Goal: Task Accomplishment & Management: Use online tool/utility

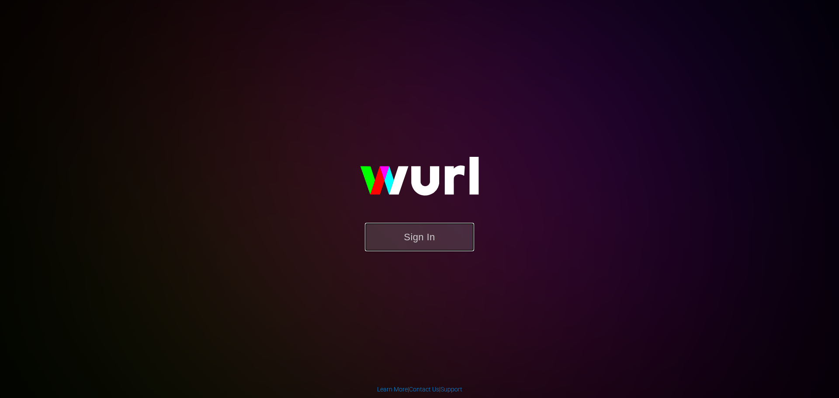
click at [439, 237] on button "Sign In" at bounding box center [419, 237] width 109 height 28
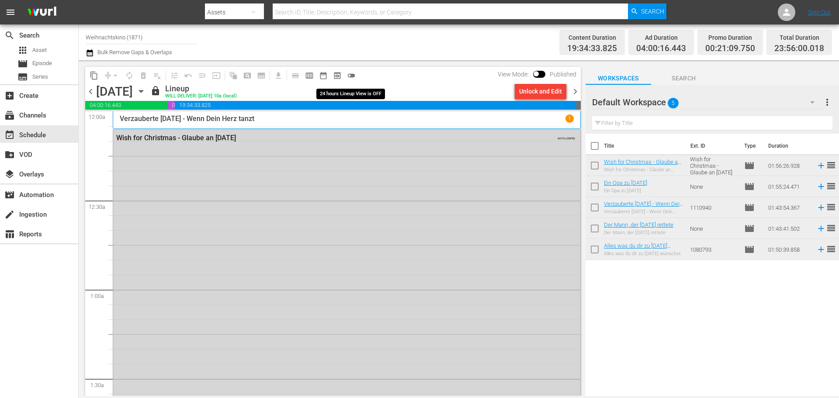
click at [359, 72] on div "content_copy compress arrow_drop_down autorenew_outlined delete_forever_outline…" at bounding box center [222, 75] width 275 height 17
click at [352, 73] on span "toggle_off" at bounding box center [351, 75] width 9 height 9
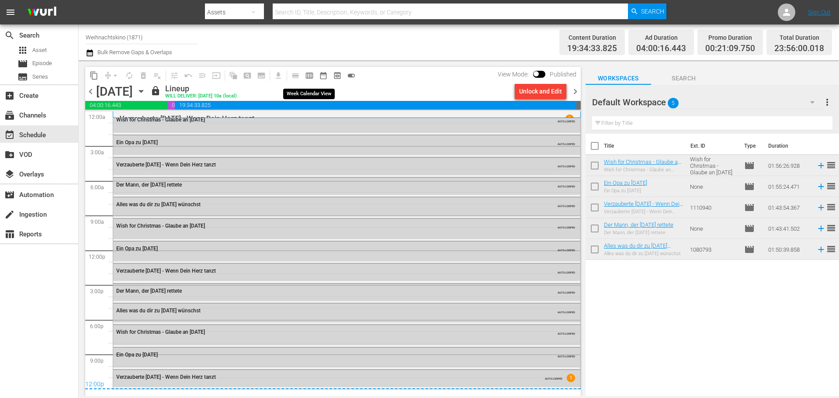
click at [311, 76] on span "calendar_view_week_outlined" at bounding box center [309, 75] width 9 height 9
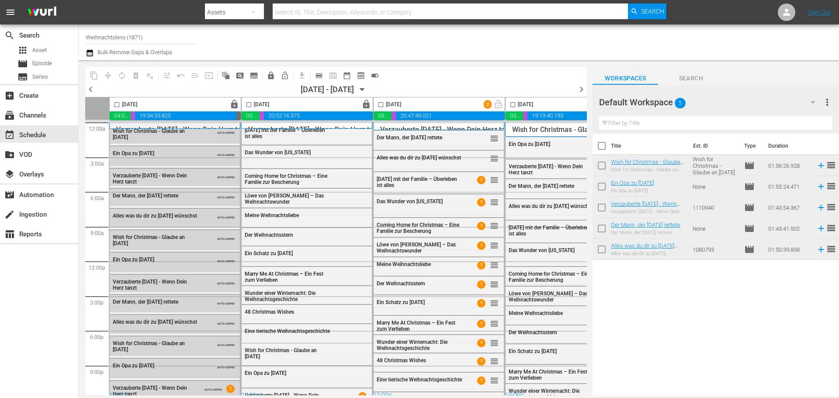
scroll to position [8, 0]
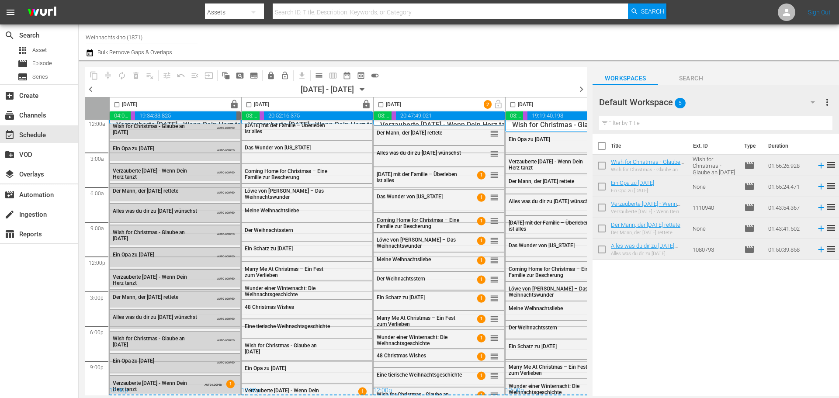
drag, startPoint x: 293, startPoint y: 395, endPoint x: 333, endPoint y: 391, distance: 40.9
click at [333, 391] on div "content_copy compress autorenew_outlined delete_forever_outlined playlist_remov…" at bounding box center [329, 227] width 501 height 335
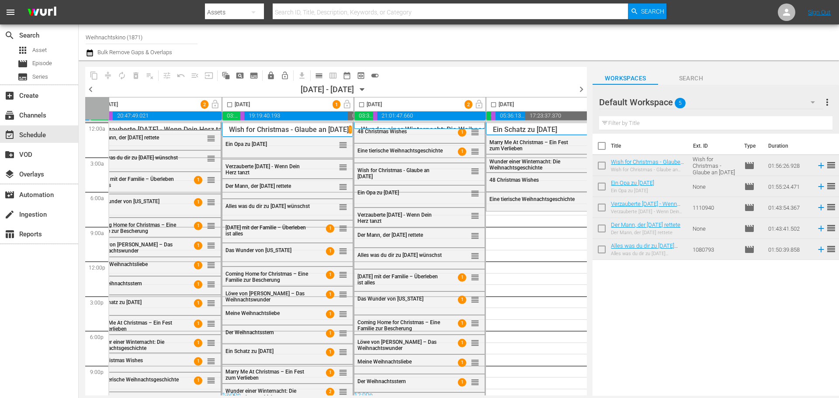
scroll to position [0, 284]
click at [761, 104] on div "Default Workspace 5" at bounding box center [711, 102] width 224 height 24
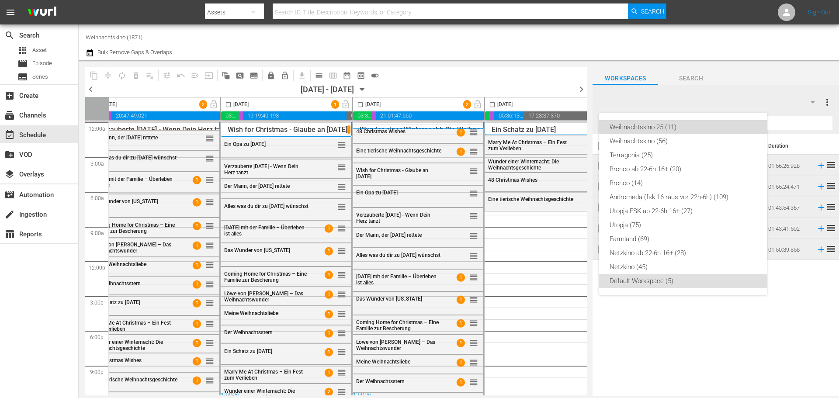
click at [686, 124] on div "Weihnachtskino 25 (11)" at bounding box center [682, 127] width 147 height 14
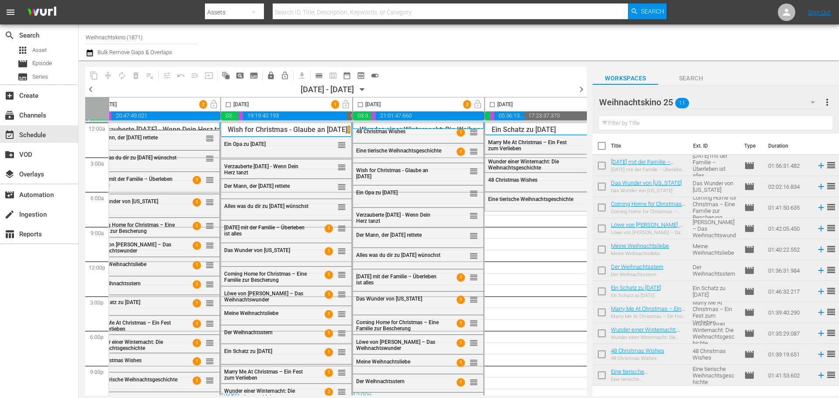
click at [606, 149] on input "checkbox" at bounding box center [601, 147] width 18 height 18
checkbox input "true"
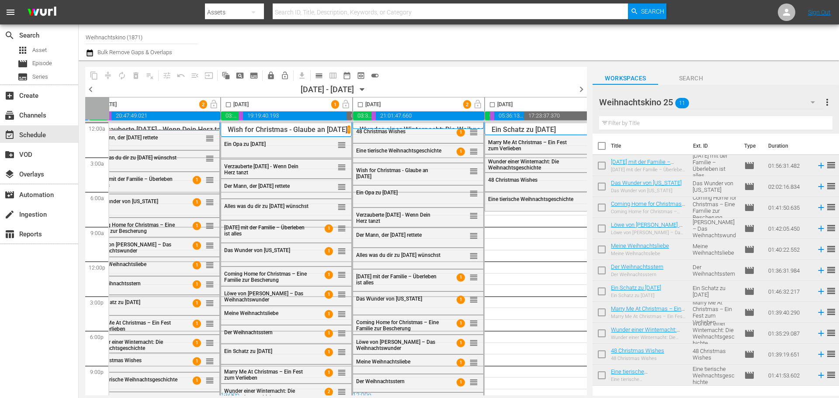
checkbox input "true"
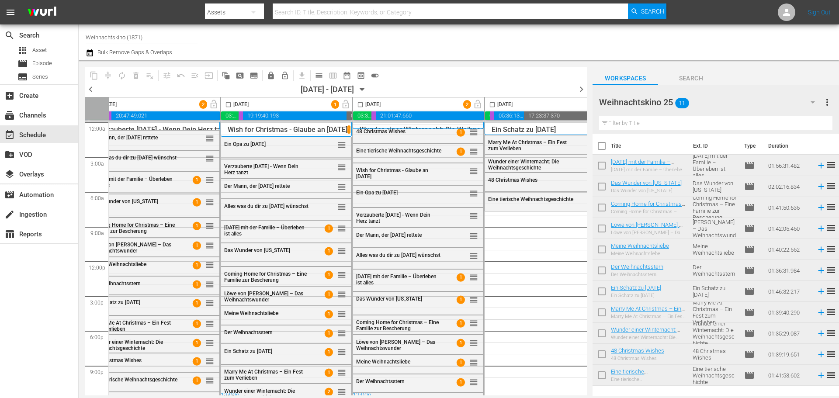
checkbox input "true"
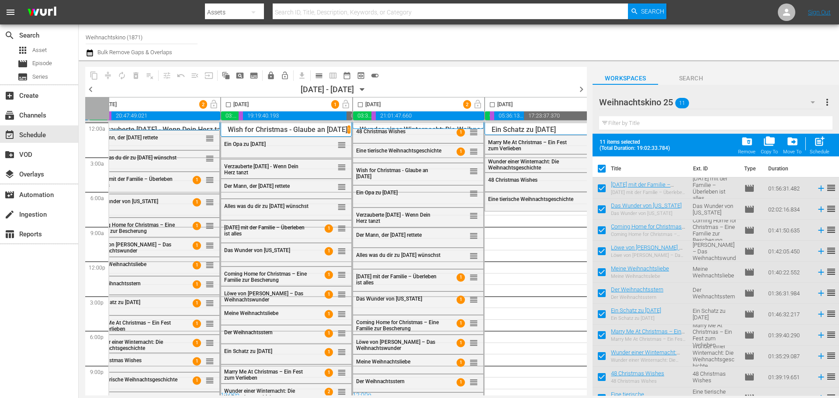
click at [829, 100] on span "more_vert" at bounding box center [827, 102] width 10 height 10
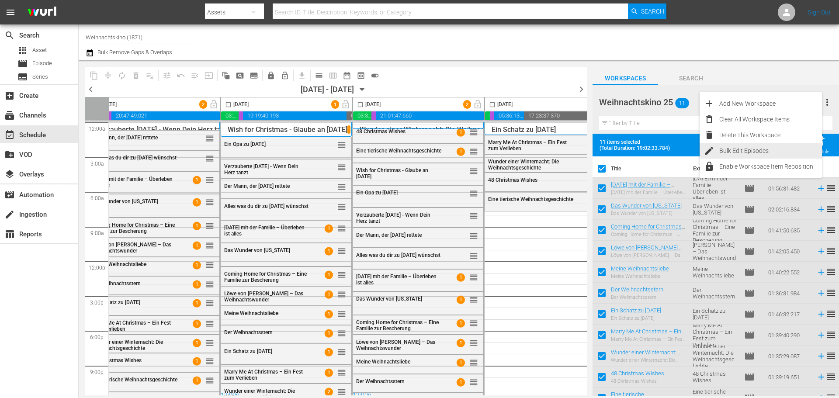
click at [753, 150] on div "Bulk Edit Episodes" at bounding box center [770, 151] width 103 height 16
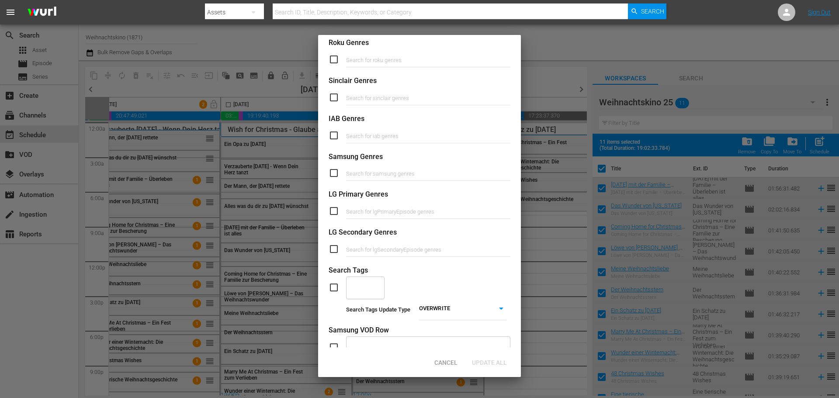
scroll to position [291, 0]
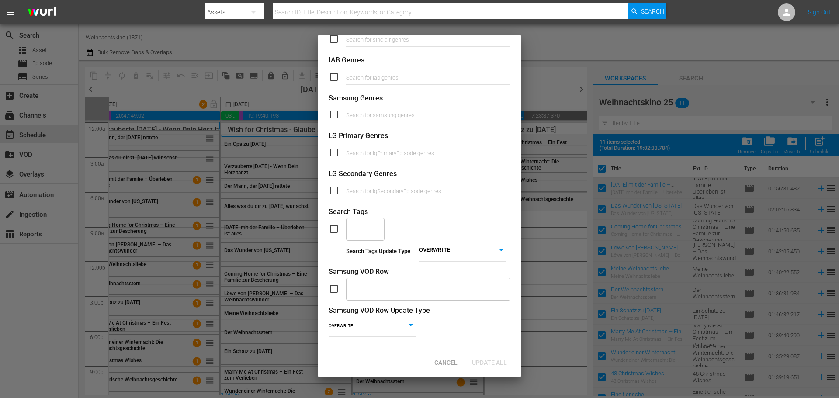
click at [463, 244] on body "menu Search By Assets Search ID, Title, Description, Keywords, or Category Sear…" at bounding box center [419, 199] width 839 height 398
click at [448, 256] on li "ADD" at bounding box center [459, 256] width 87 height 12
type input "ADD"
click at [361, 221] on input "text" at bounding box center [358, 229] width 17 height 16
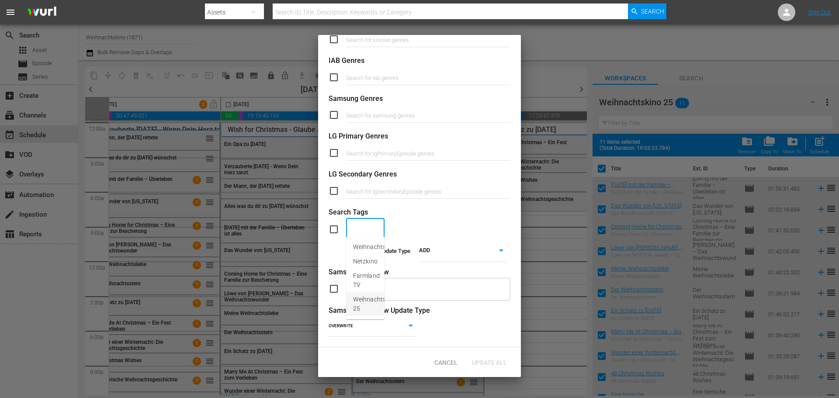
click at [357, 307] on span "Weihnachtskino 25" at bounding box center [375, 304] width 44 height 18
click at [422, 222] on input "text" at bounding box center [428, 229] width 17 height 16
click at [395, 248] on span "Weihnachtskino" at bounding box center [375, 246] width 44 height 9
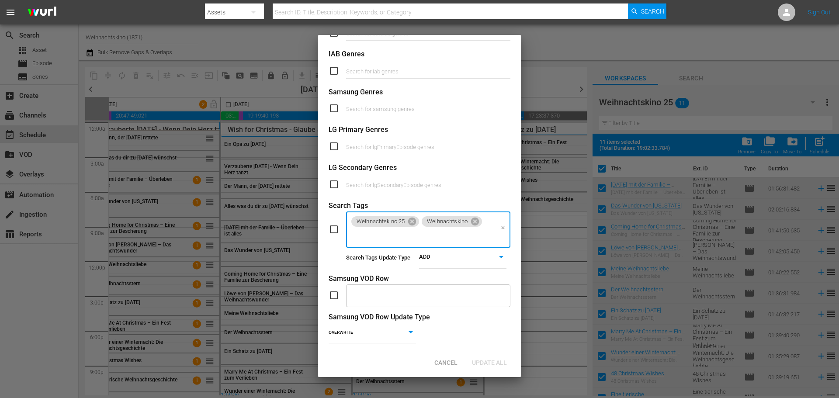
click at [425, 201] on div "Search Tags" at bounding box center [419, 206] width 182 height 10
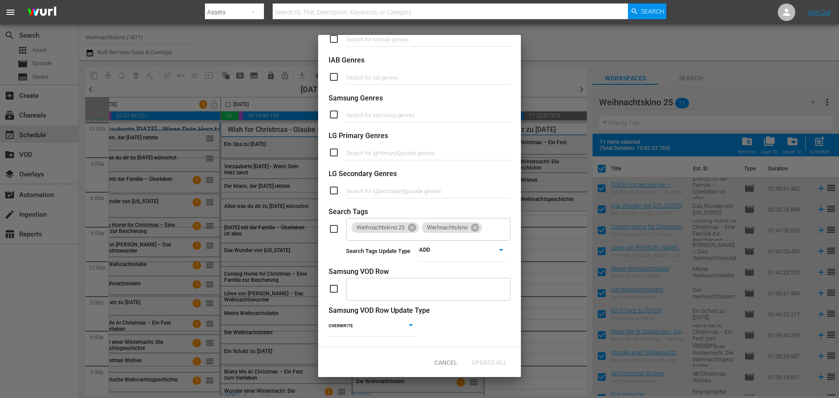
scroll to position [291, 0]
click at [332, 224] on input "checkbox" at bounding box center [336, 229] width 17 height 10
checkbox input "true"
click at [482, 363] on span "Update All" at bounding box center [489, 362] width 49 height 7
